Goal: Answer question/provide support

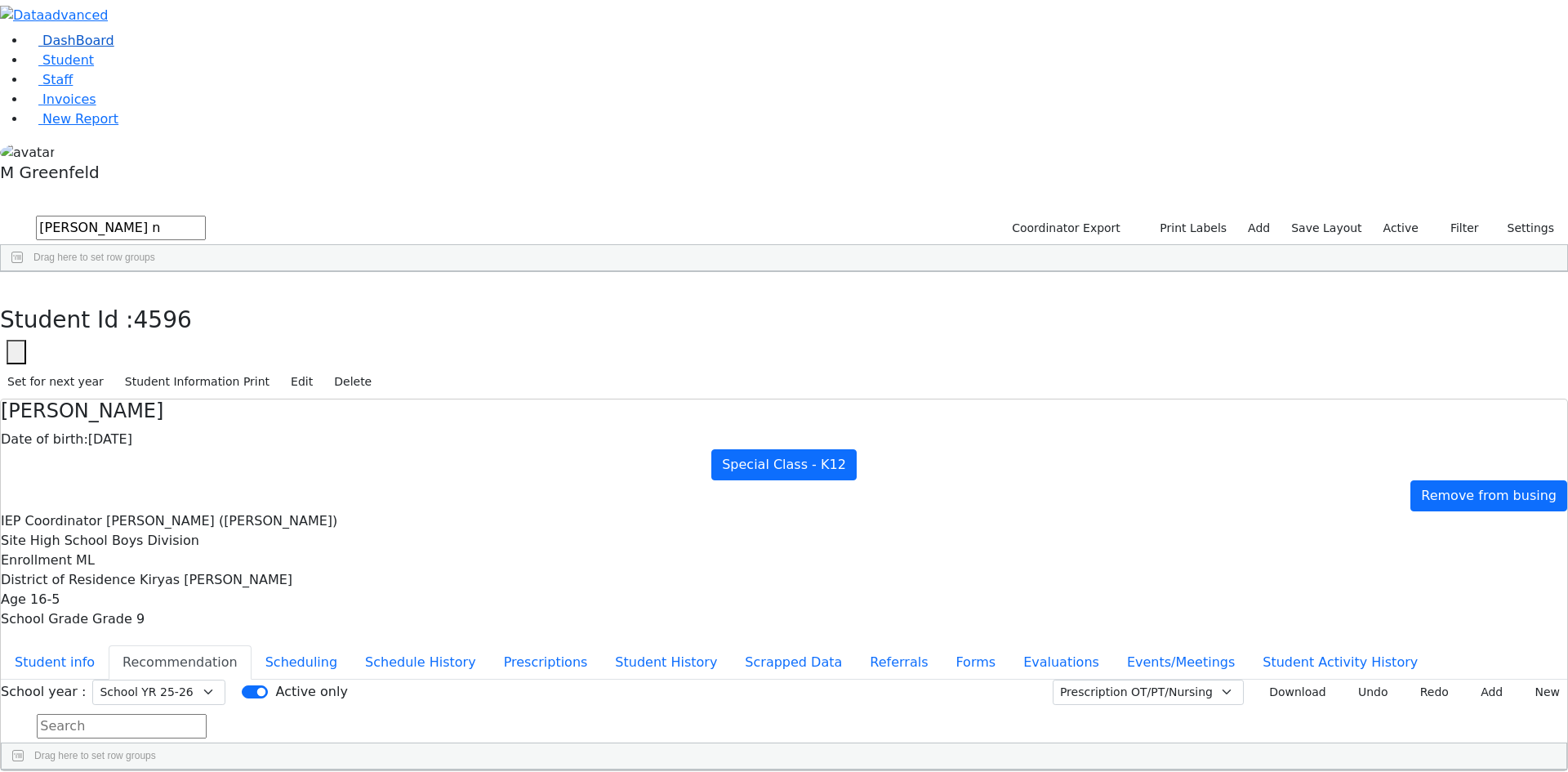
click at [108, 48] on link "DashBoard" at bounding box center [70, 40] width 89 height 16
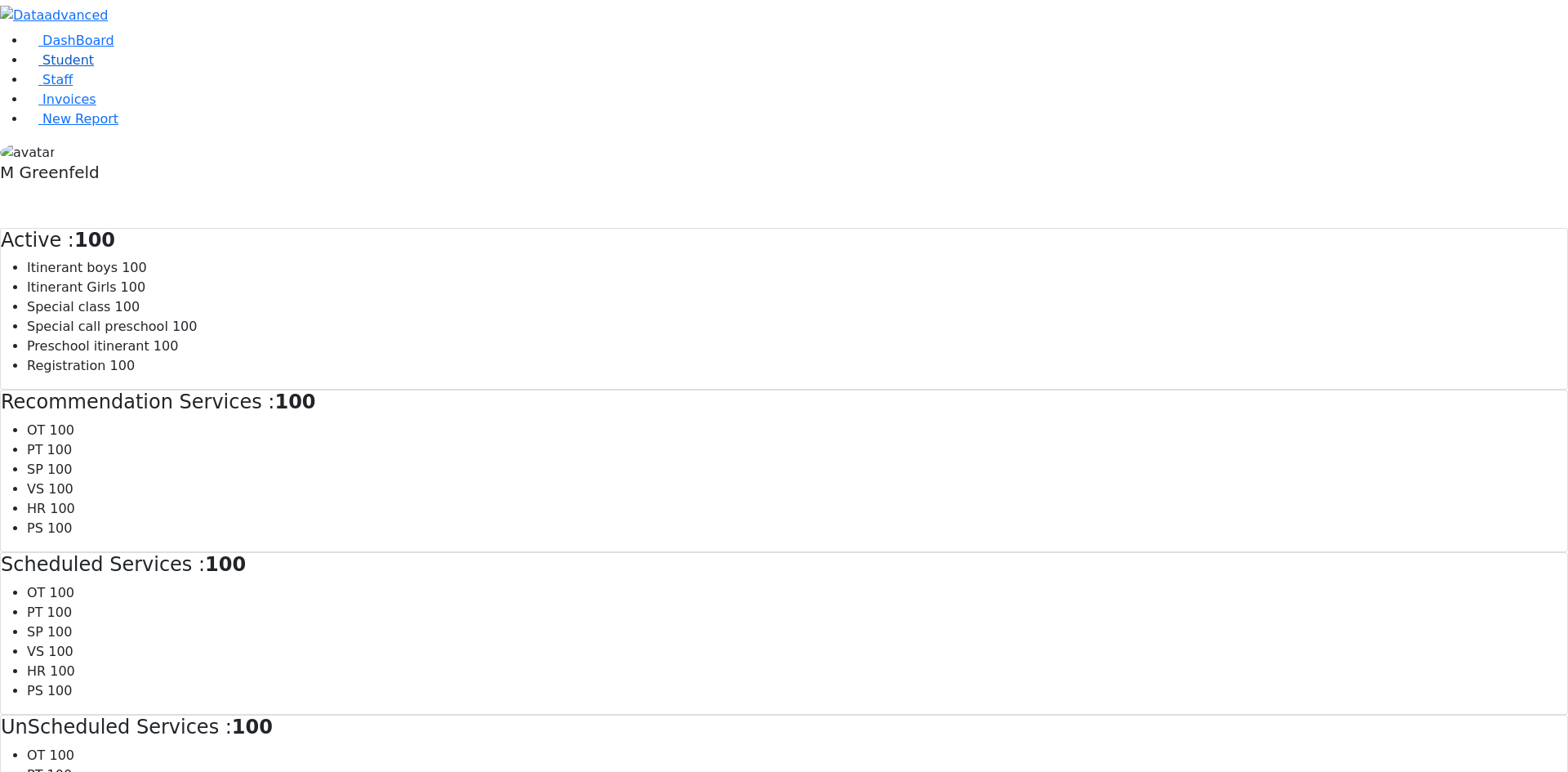
click at [63, 68] on span "Student" at bounding box center [68, 61] width 52 height 16
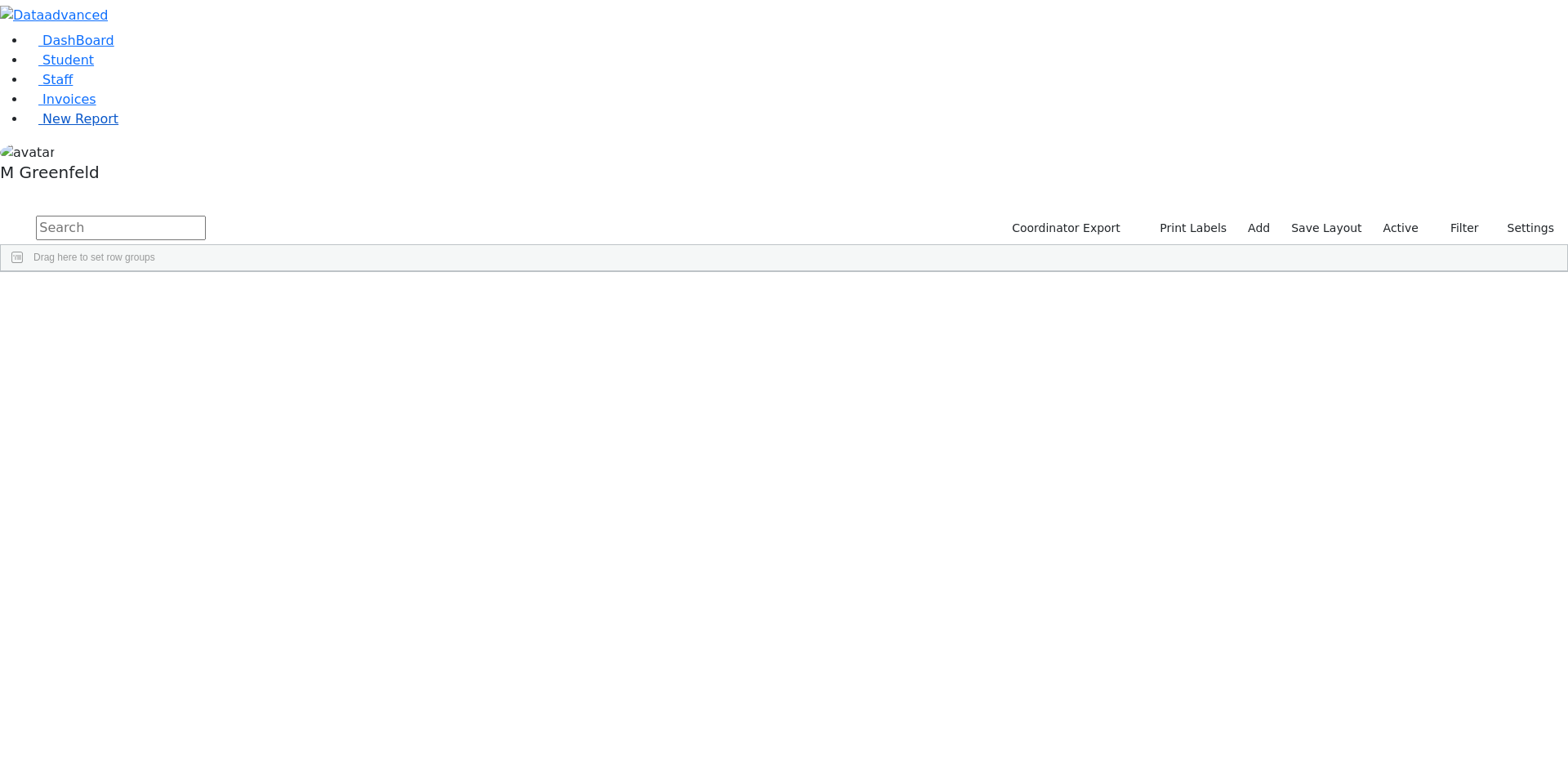
click at [96, 126] on link "New Report" at bounding box center [72, 119] width 92 height 16
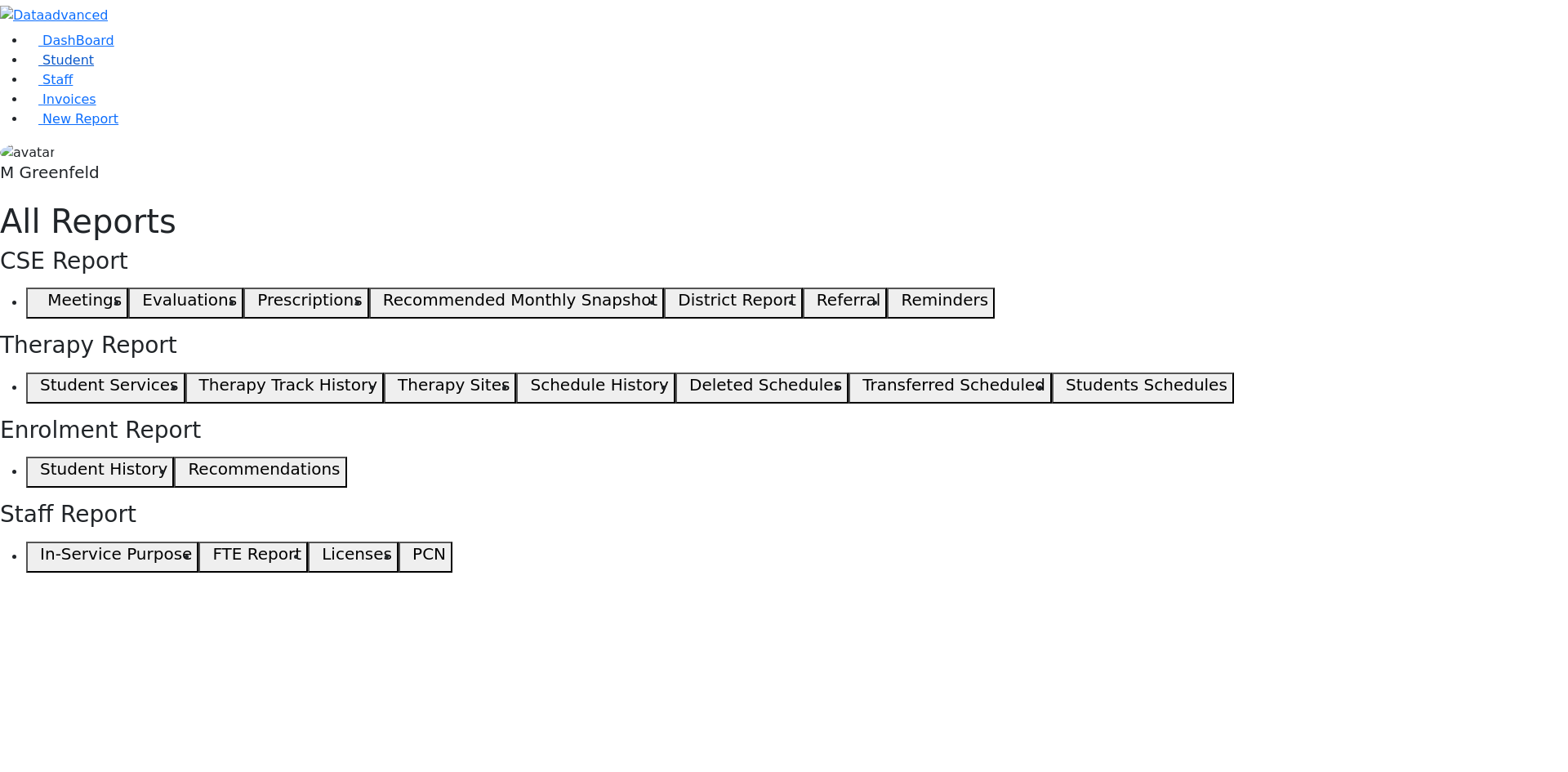
click at [48, 68] on span "Student" at bounding box center [68, 61] width 52 height 16
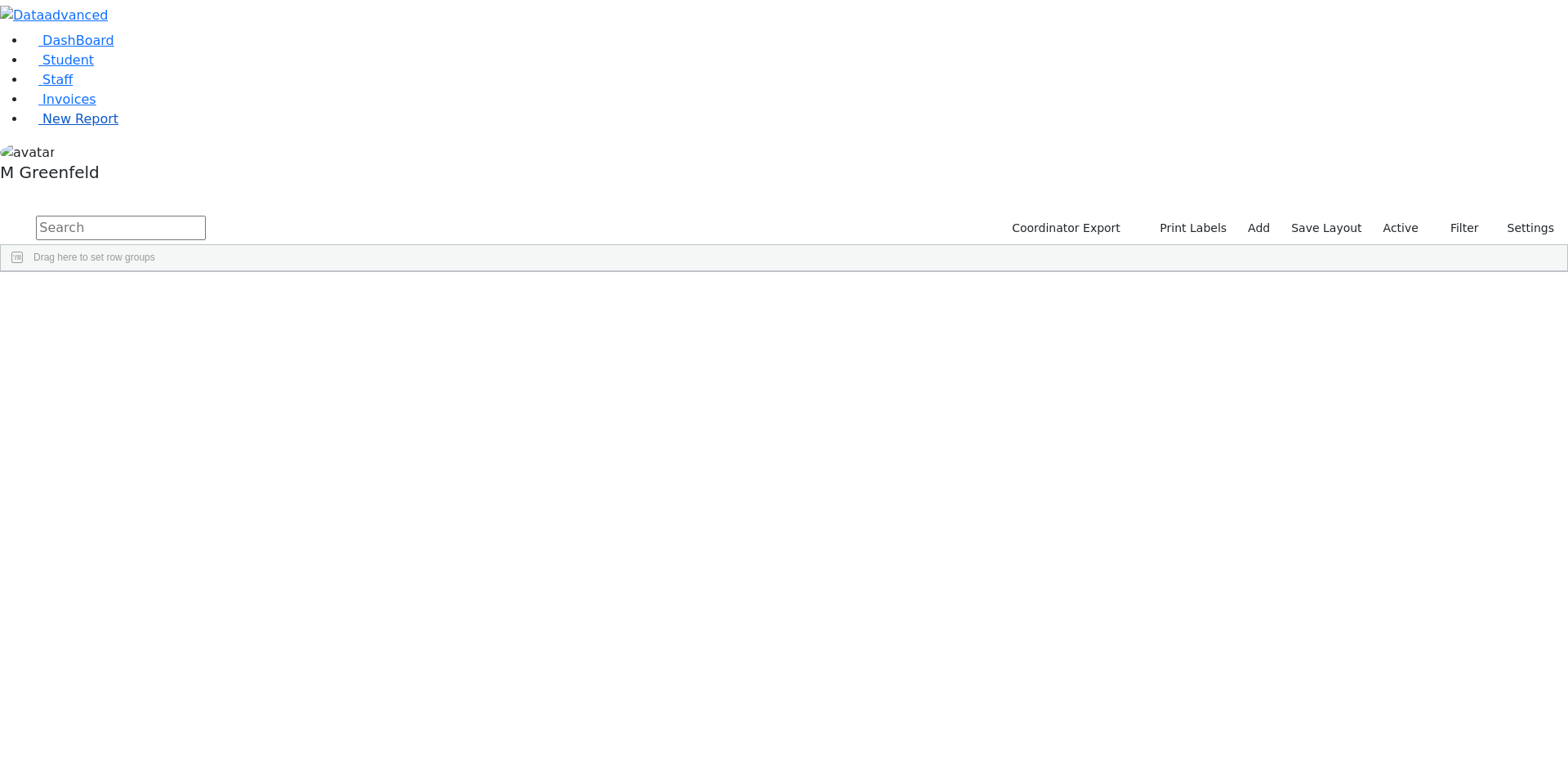
click at [87, 126] on span "New Report" at bounding box center [80, 119] width 76 height 16
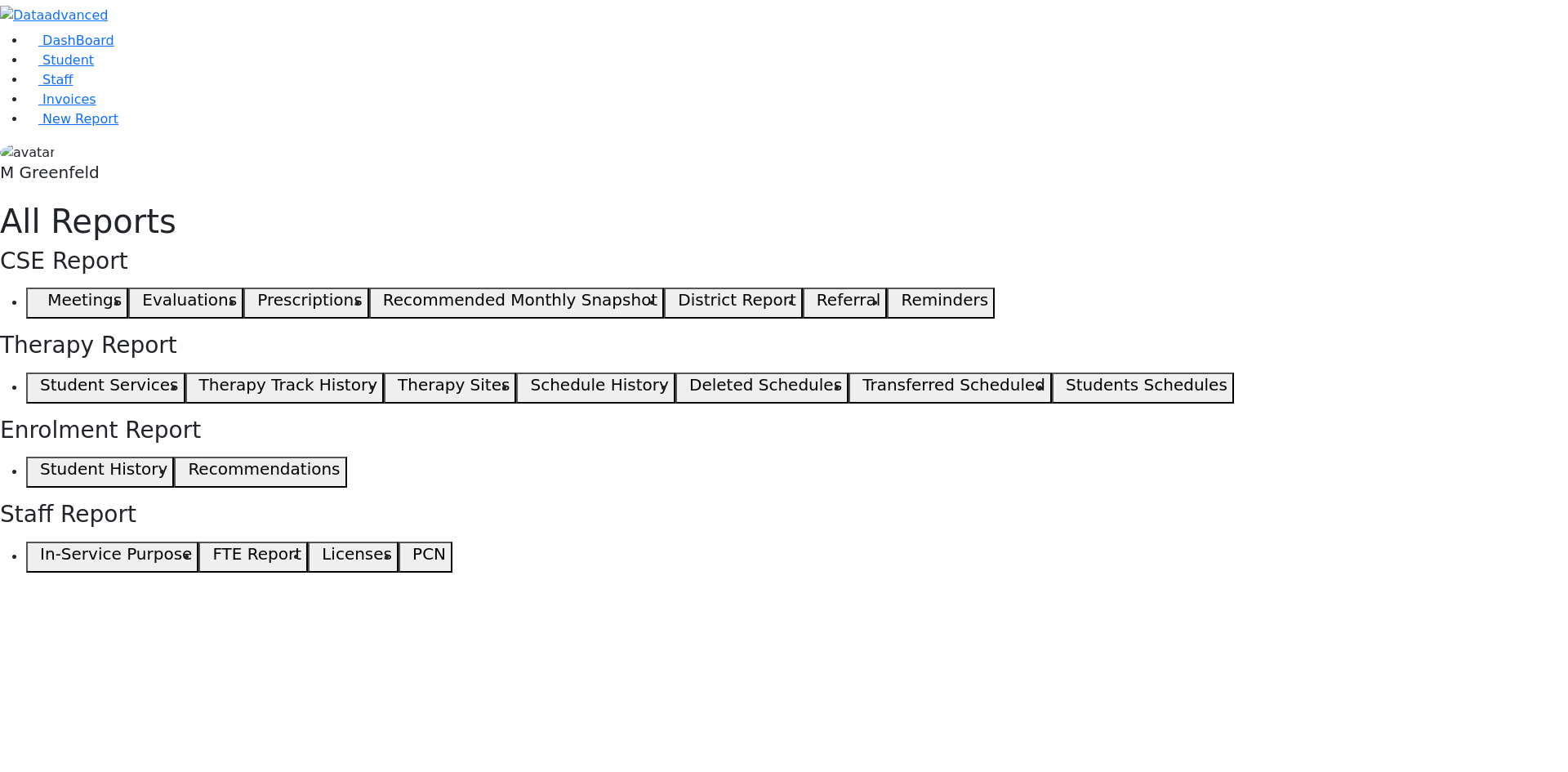
click at [40, 293] on span "button" at bounding box center [36, 303] width 7 height 19
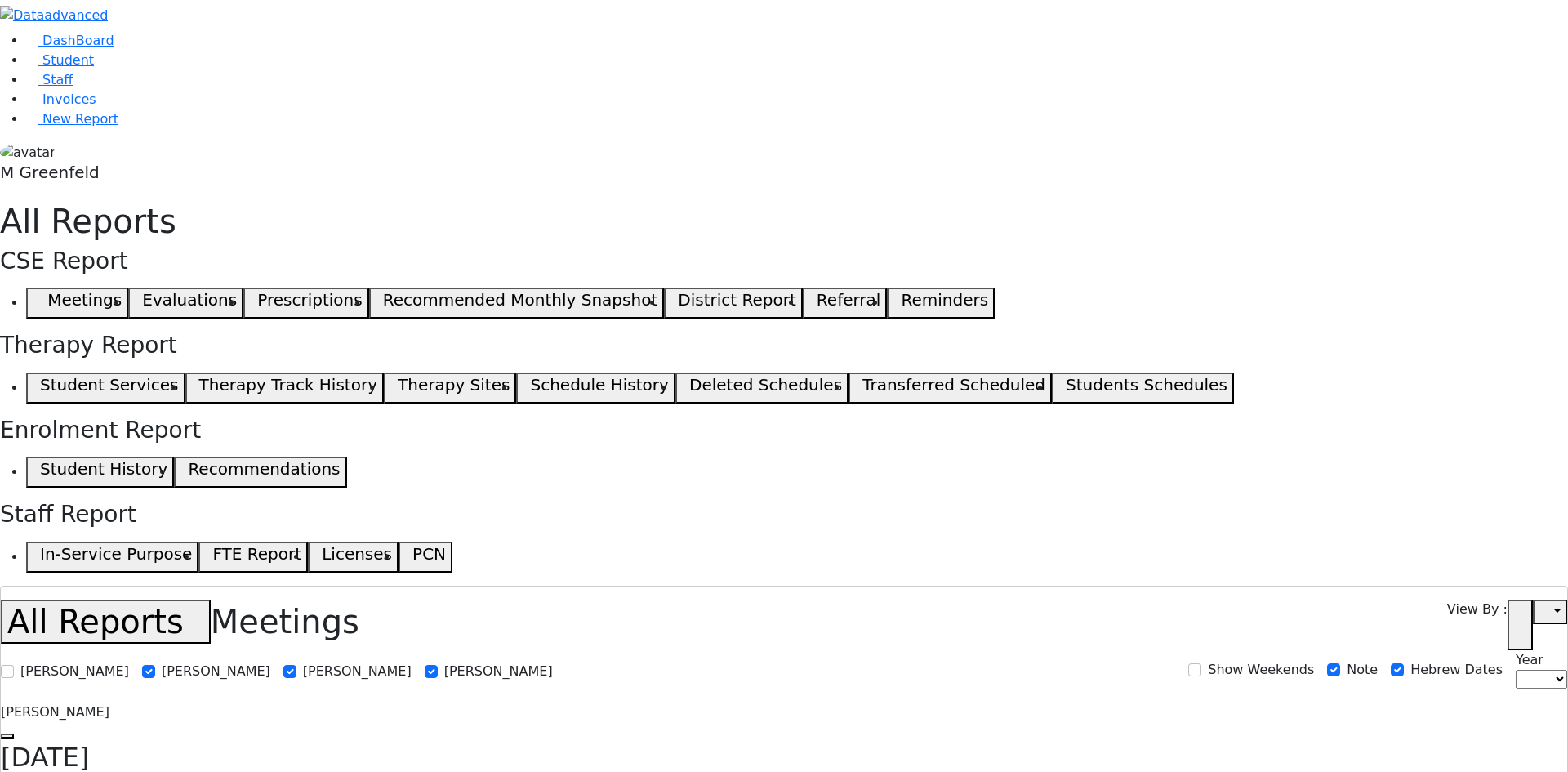
select select
click at [42, 68] on span "Student" at bounding box center [68, 61] width 52 height 16
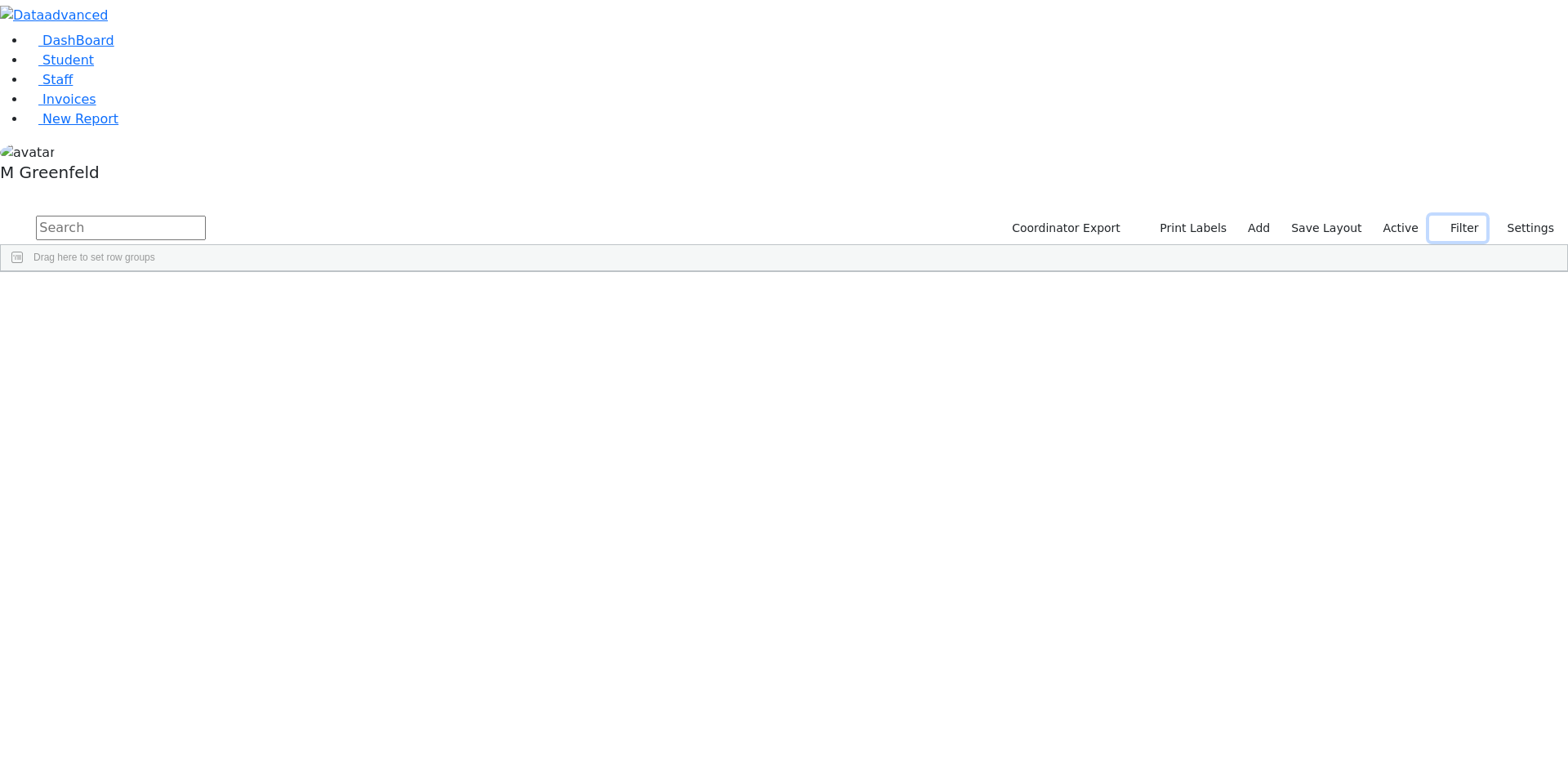
click at [1463, 216] on button "Filter" at bounding box center [1458, 228] width 57 height 25
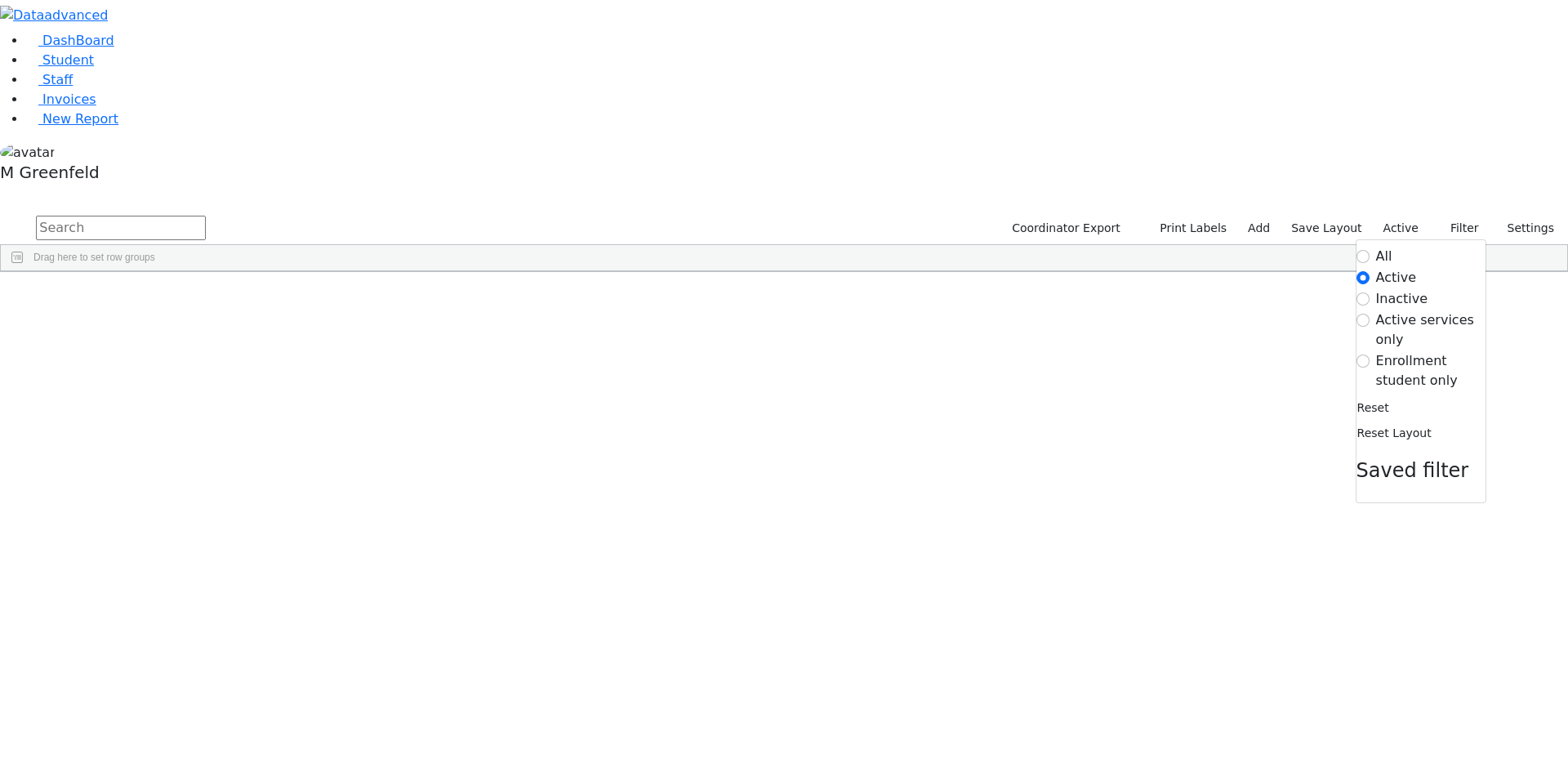
click at [1434, 351] on label "Enrollment student only" at bounding box center [1430, 370] width 110 height 39
click at [1370, 354] on input "Enrollment student only" at bounding box center [1363, 361] width 13 height 13
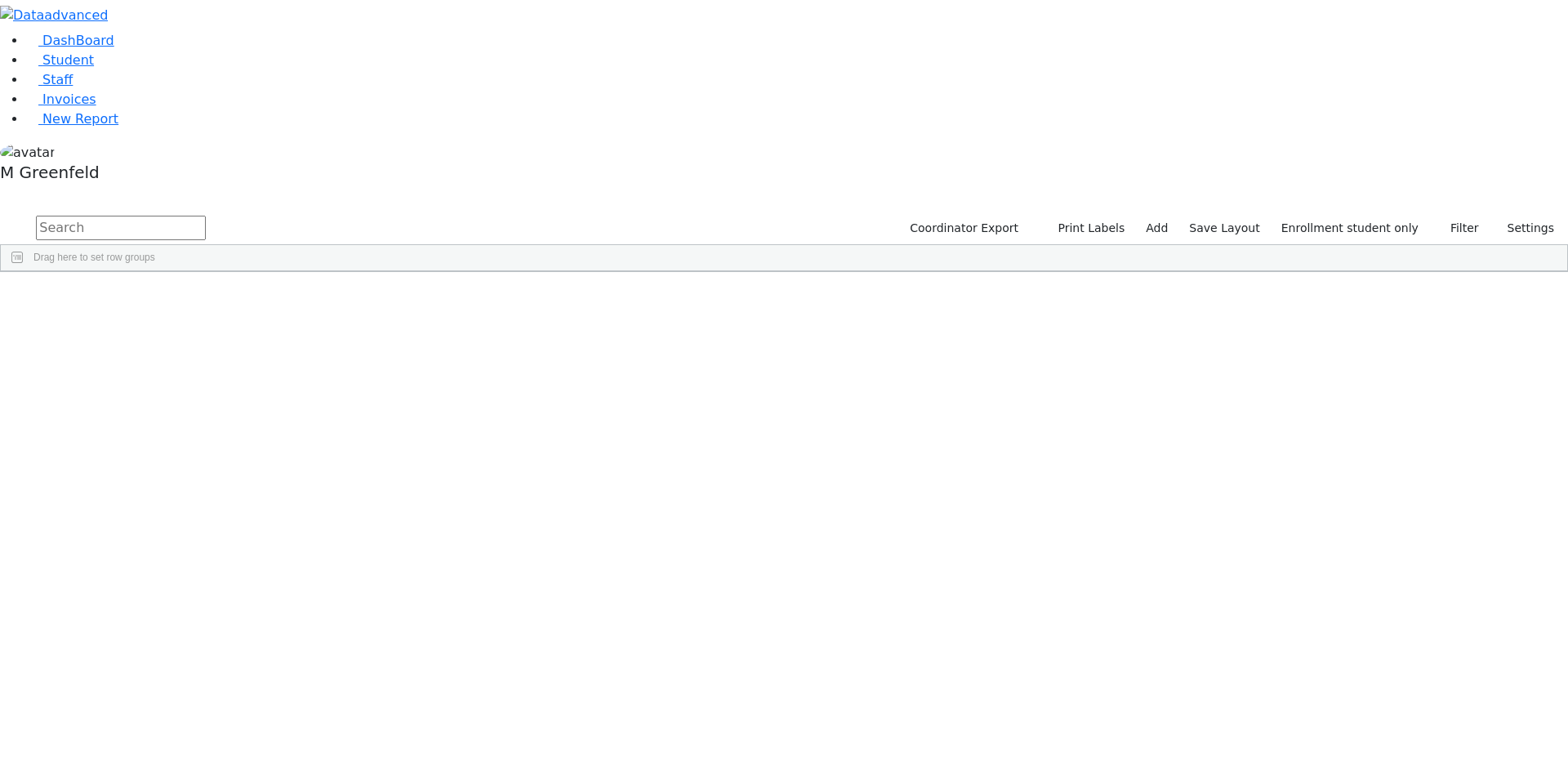
scroll to position [327, 0]
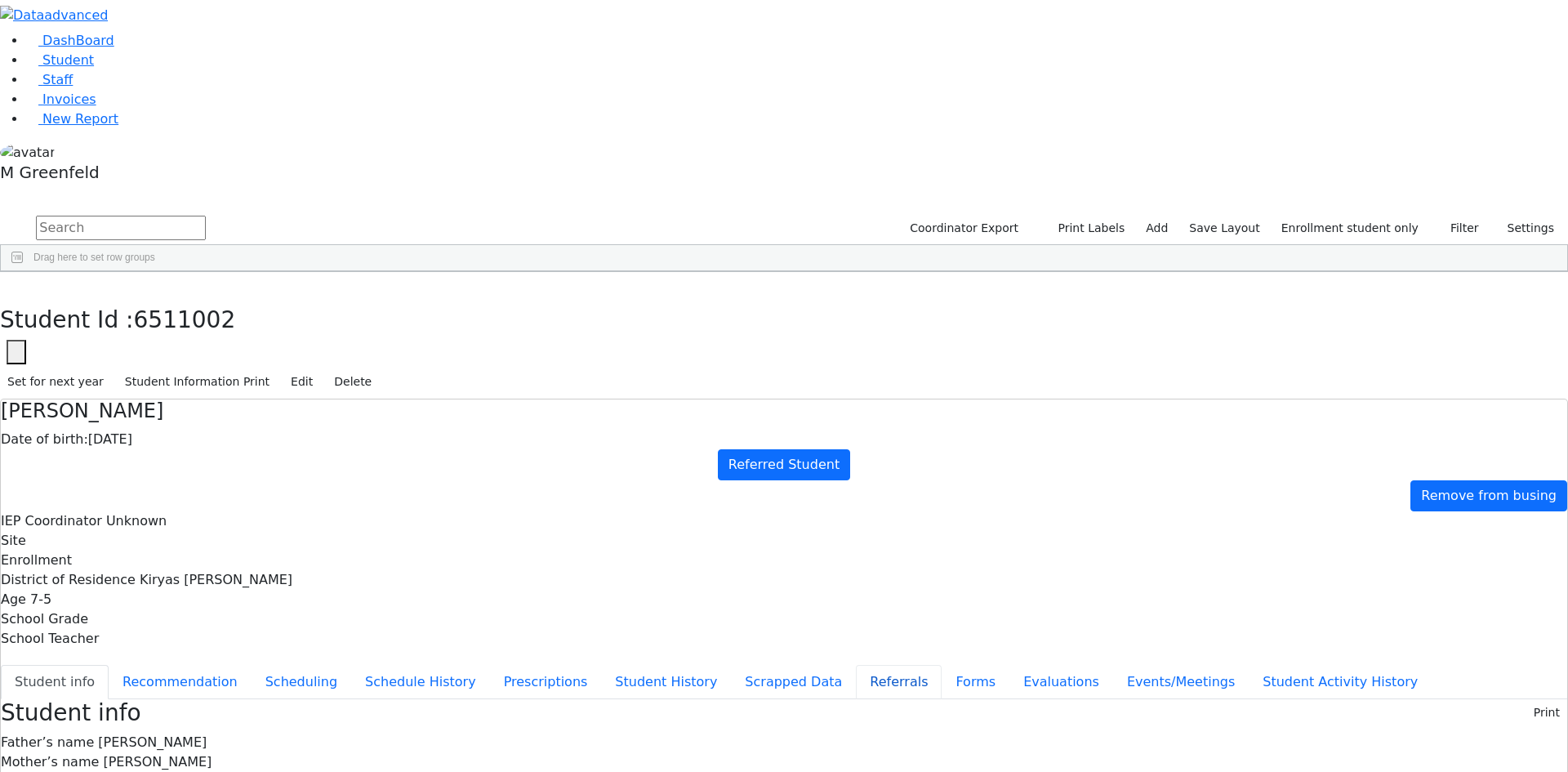
click at [856, 665] on button "Referrals" at bounding box center [899, 682] width 86 height 34
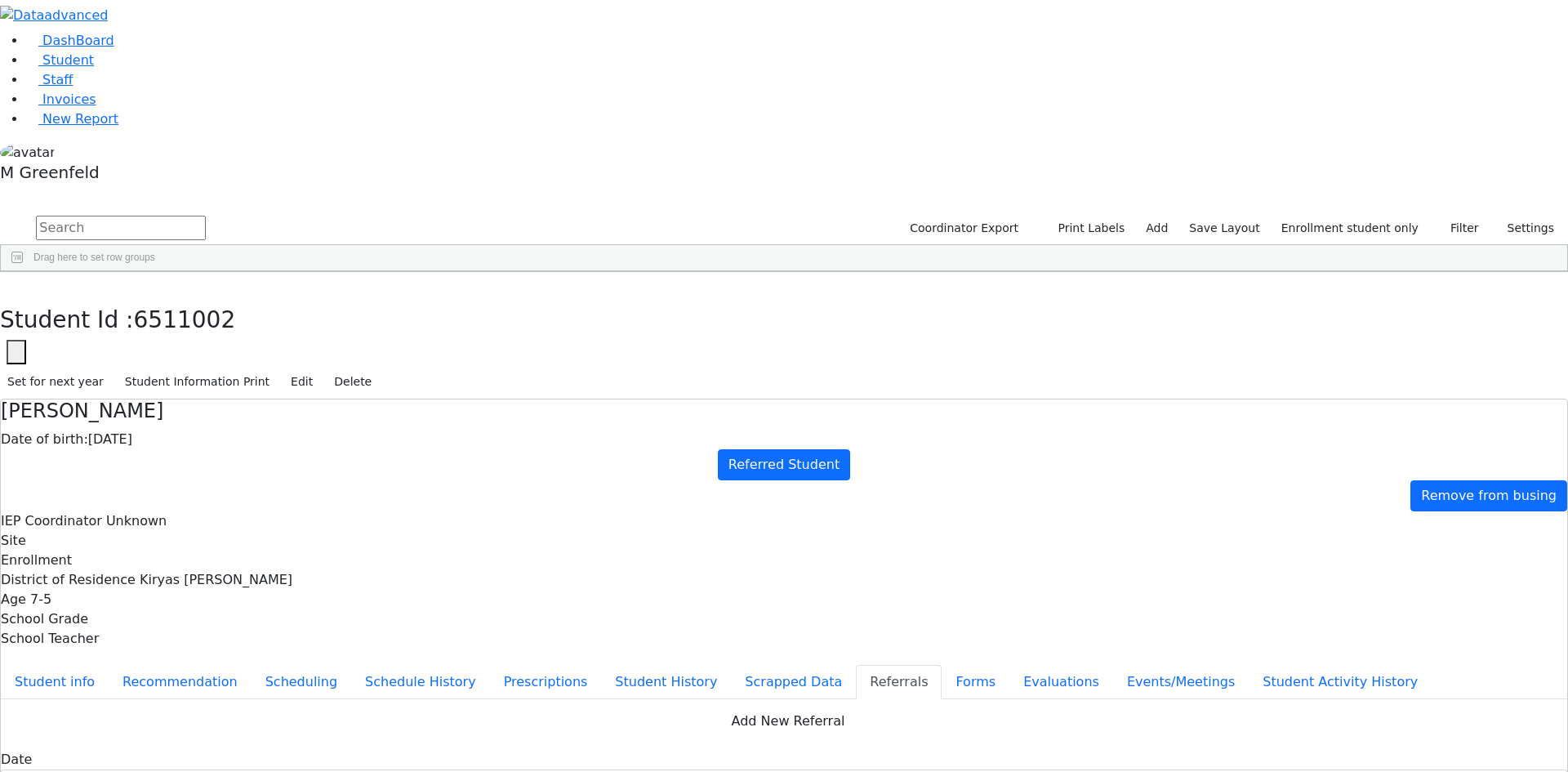
copy div "Rivky daydreams alot in the classroom, weak core, poor pencil grasp and anxious…"
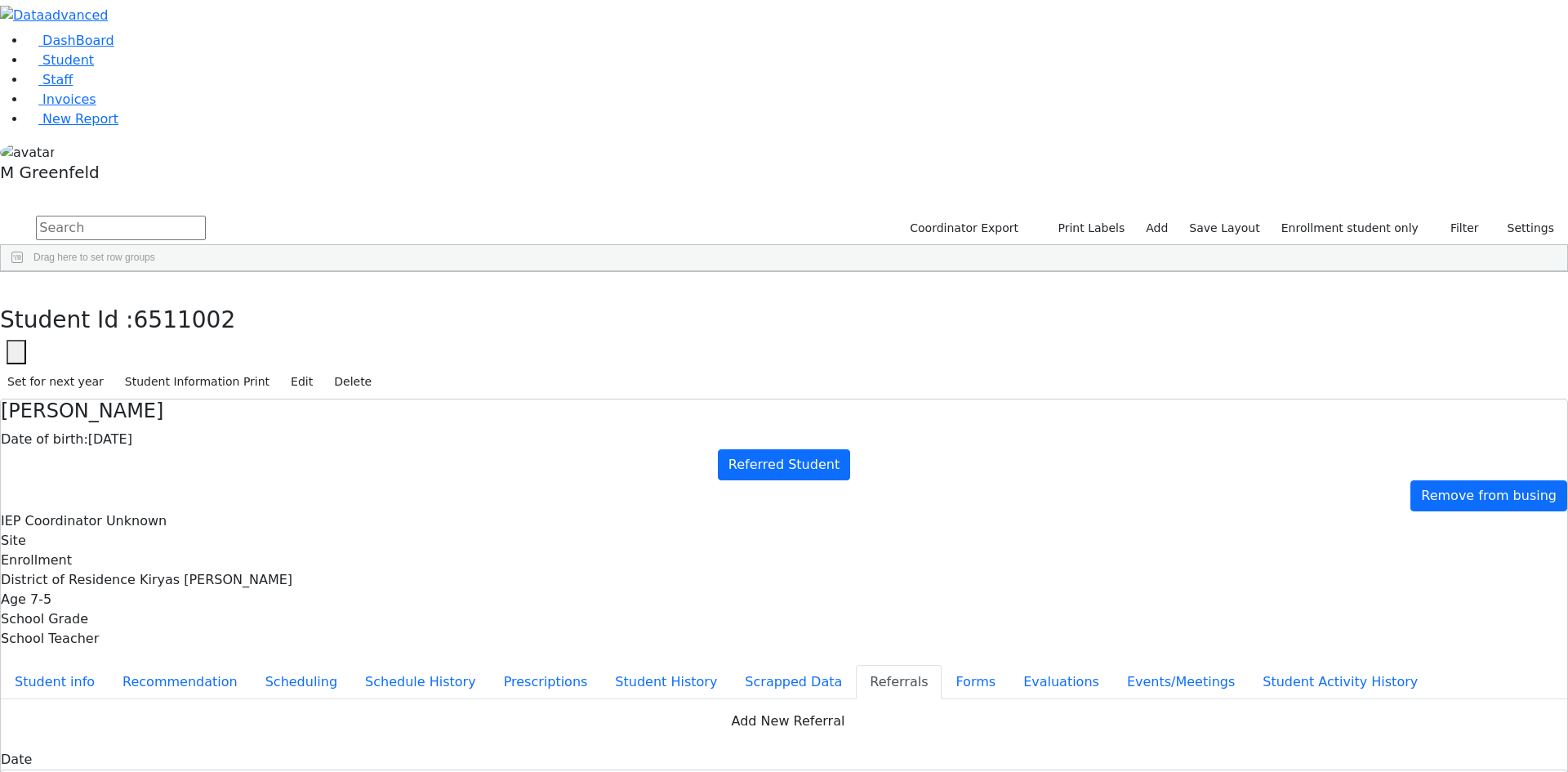
type textarea "Rivky daydreams a lot in the classroom, weak core, poor pencil grasp and anxiou…"
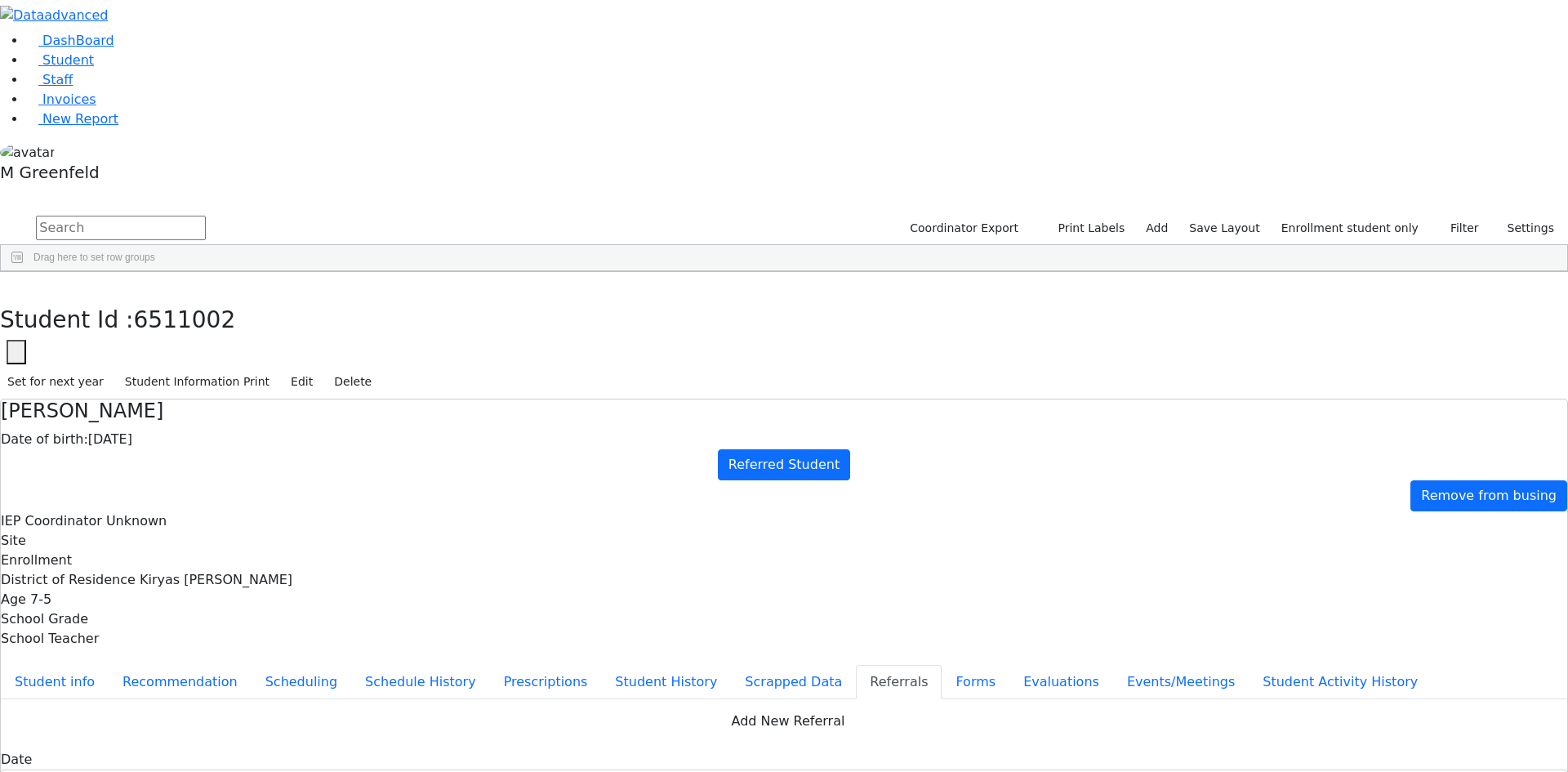
click at [24, 272] on button "button" at bounding box center [11, 289] width 24 height 34
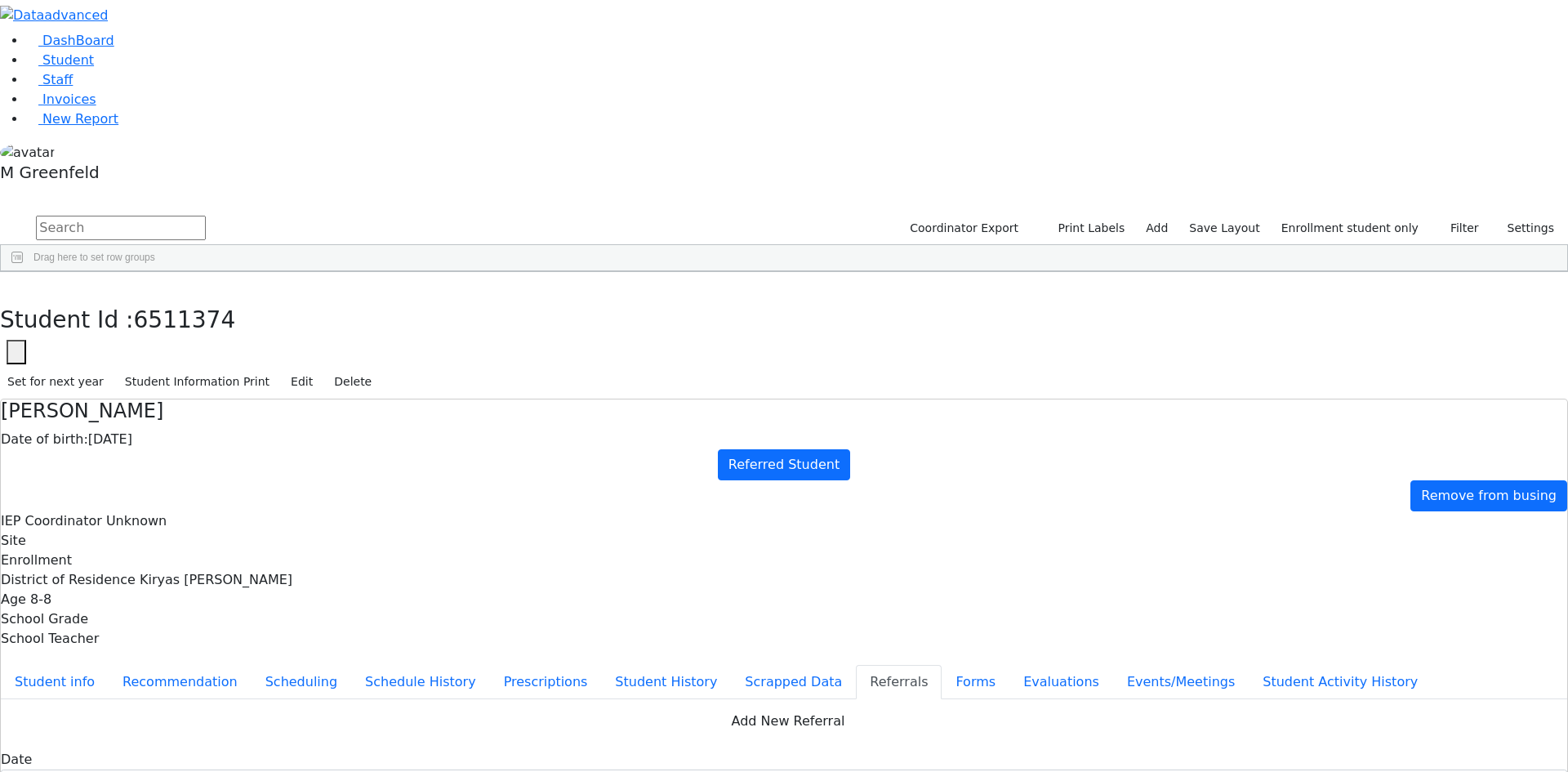
copy div "Burech has a very unclear speech. Burech has a very unclear speech."
click at [17, 284] on icon "button" at bounding box center [11, 289] width 9 height 10
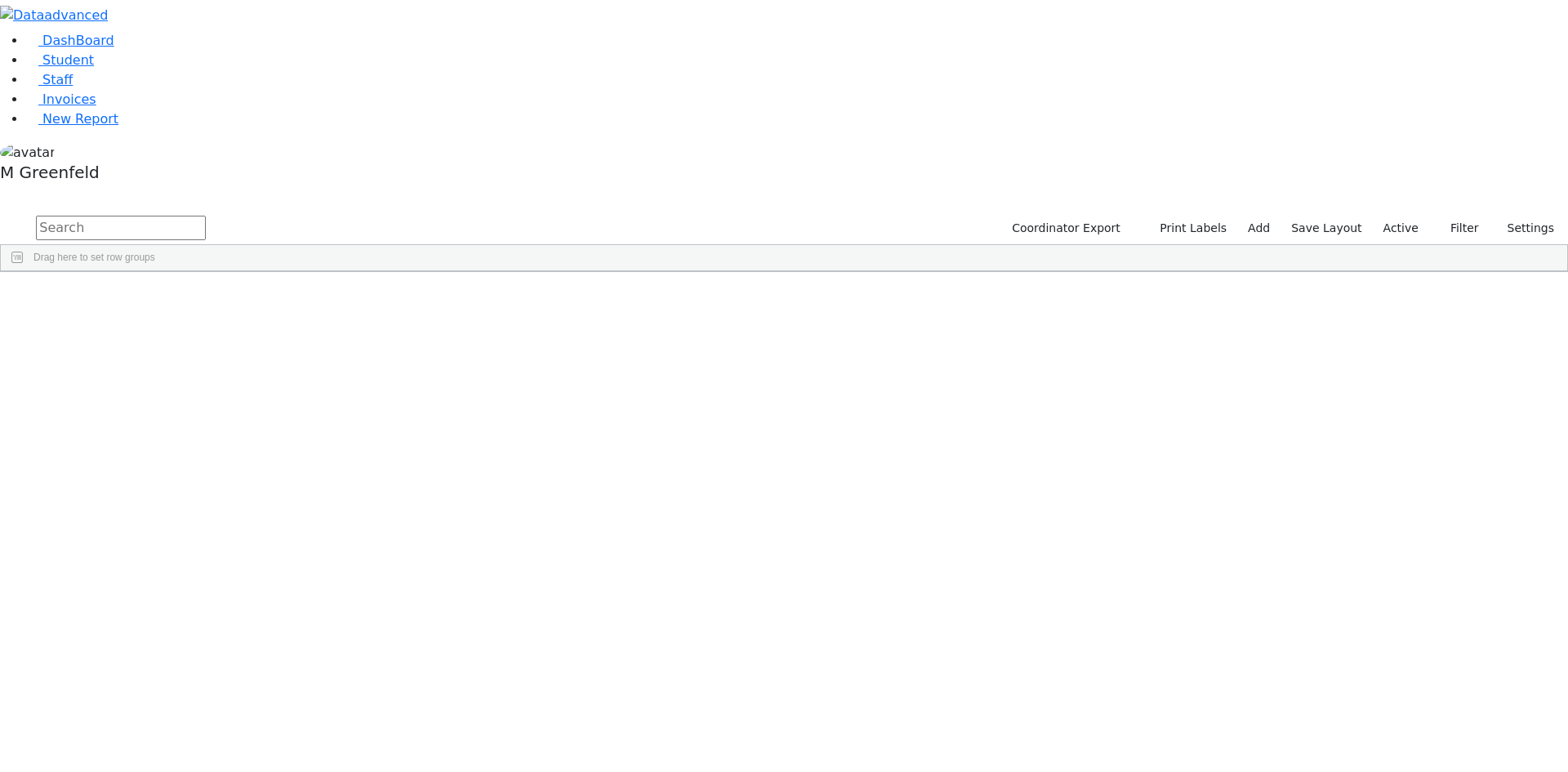
click at [206, 216] on input "text" at bounding box center [121, 228] width 170 height 25
type input "Zlaty"
click at [164, 298] on div "[PERSON_NAME]" at bounding box center [125, 310] width 78 height 23
